Goal: Use online tool/utility: Utilize a website feature to perform a specific function

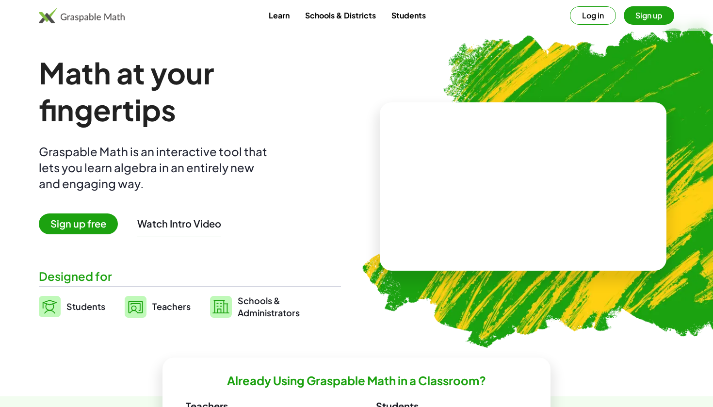
click at [604, 23] on button "Log in" at bounding box center [593, 15] width 46 height 18
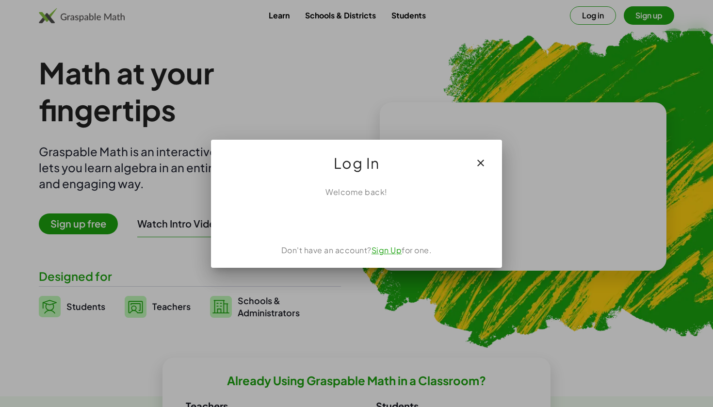
click at [381, 217] on div "Acceder con Google. Se abre en una pestaña nueva" at bounding box center [356, 219] width 93 height 21
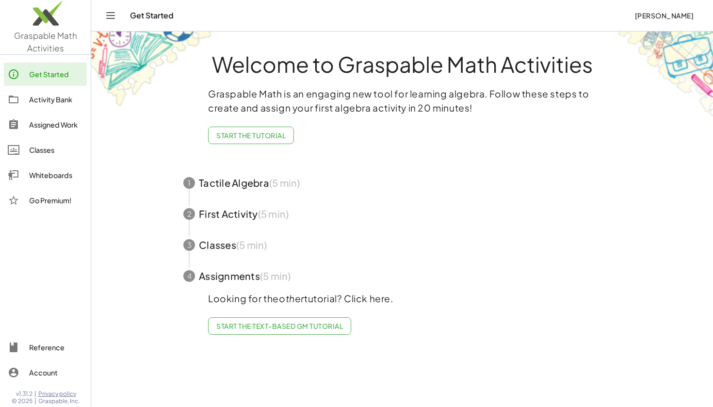
click at [38, 179] on div "Whiteboards" at bounding box center [56, 175] width 54 height 12
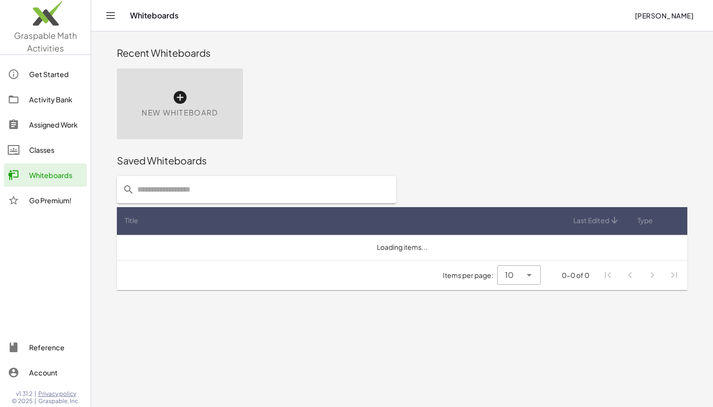
click at [193, 79] on div "New Whiteboard" at bounding box center [180, 103] width 126 height 71
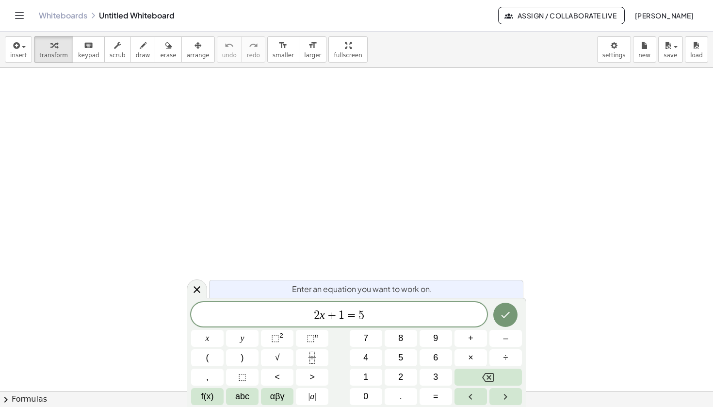
click at [198, 283] on div at bounding box center [197, 288] width 20 height 19
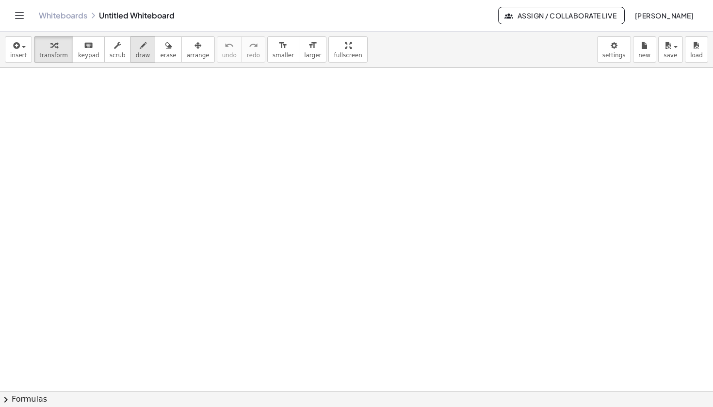
click at [142, 51] on button "draw" at bounding box center [142, 49] width 25 height 26
drag, startPoint x: 144, startPoint y: 55, endPoint x: 154, endPoint y: 54, distance: 10.2
click at [144, 54] on span "draw" at bounding box center [143, 55] width 15 height 7
drag, startPoint x: 168, startPoint y: 98, endPoint x: 159, endPoint y: 220, distance: 122.1
click at [165, 223] on div at bounding box center [356, 391] width 713 height 647
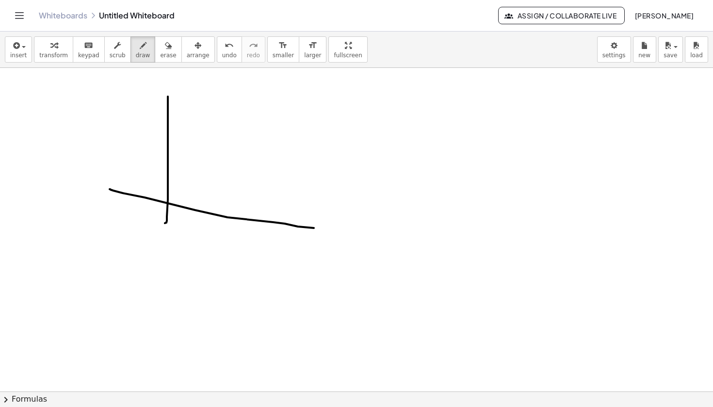
drag, startPoint x: 228, startPoint y: 217, endPoint x: 245, endPoint y: 195, distance: 28.3
click at [328, 228] on div at bounding box center [356, 391] width 713 height 647
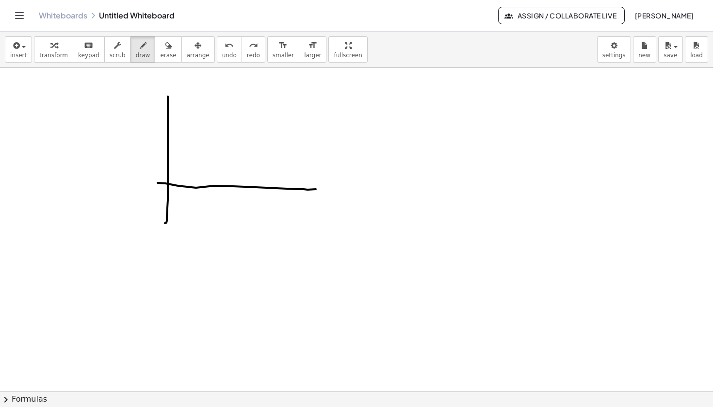
drag, startPoint x: 165, startPoint y: 183, endPoint x: 308, endPoint y: 188, distance: 142.7
click at [315, 189] on div at bounding box center [356, 391] width 713 height 647
drag, startPoint x: 195, startPoint y: 121, endPoint x: 286, endPoint y: 153, distance: 96.8
click at [269, 158] on div at bounding box center [356, 391] width 713 height 647
drag, startPoint x: 276, startPoint y: 133, endPoint x: 386, endPoint y: 152, distance: 111.7
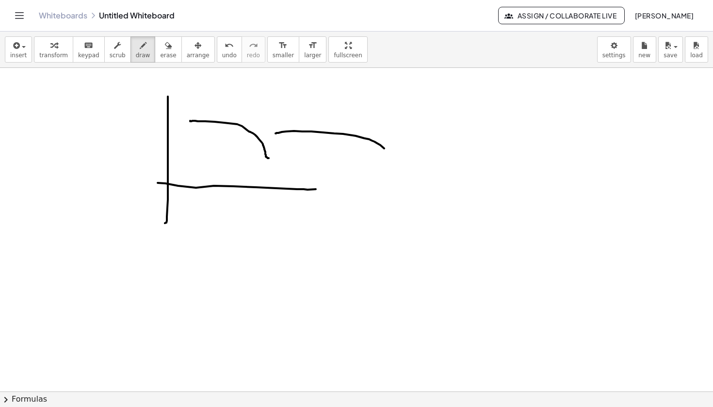
click at [386, 151] on div at bounding box center [356, 391] width 713 height 647
drag, startPoint x: 275, startPoint y: 139, endPoint x: 302, endPoint y: 151, distance: 30.0
click at [317, 159] on div at bounding box center [356, 391] width 713 height 647
drag, startPoint x: 276, startPoint y: 140, endPoint x: 180, endPoint y: 138, distance: 96.1
click at [168, 138] on div at bounding box center [356, 391] width 713 height 647
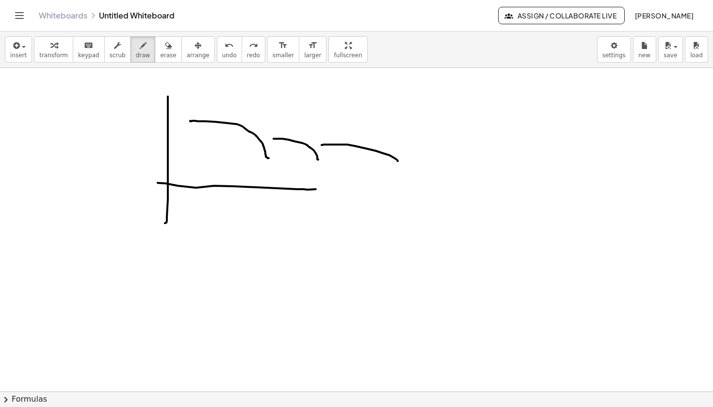
drag, startPoint x: 322, startPoint y: 145, endPoint x: 403, endPoint y: 169, distance: 84.4
click at [403, 170] on div at bounding box center [356, 391] width 713 height 647
drag, startPoint x: 409, startPoint y: 154, endPoint x: 452, endPoint y: 174, distance: 46.9
click at [451, 175] on div at bounding box center [356, 391] width 713 height 647
click at [270, 174] on div at bounding box center [356, 391] width 713 height 647
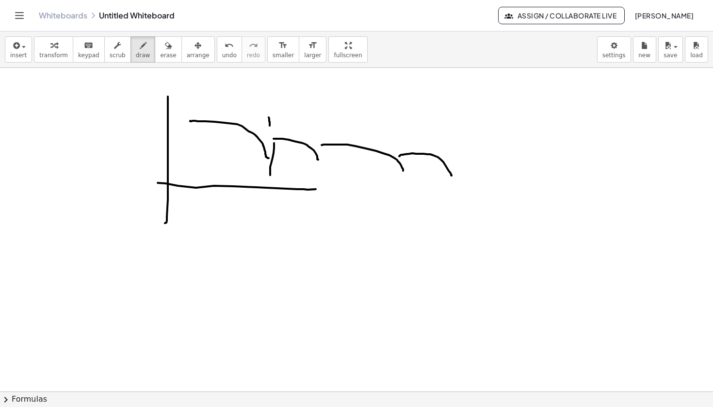
drag, startPoint x: 269, startPoint y: 120, endPoint x: 280, endPoint y: 133, distance: 16.5
click at [270, 127] on div at bounding box center [356, 391] width 713 height 647
